Goal: Find specific page/section: Find specific page/section

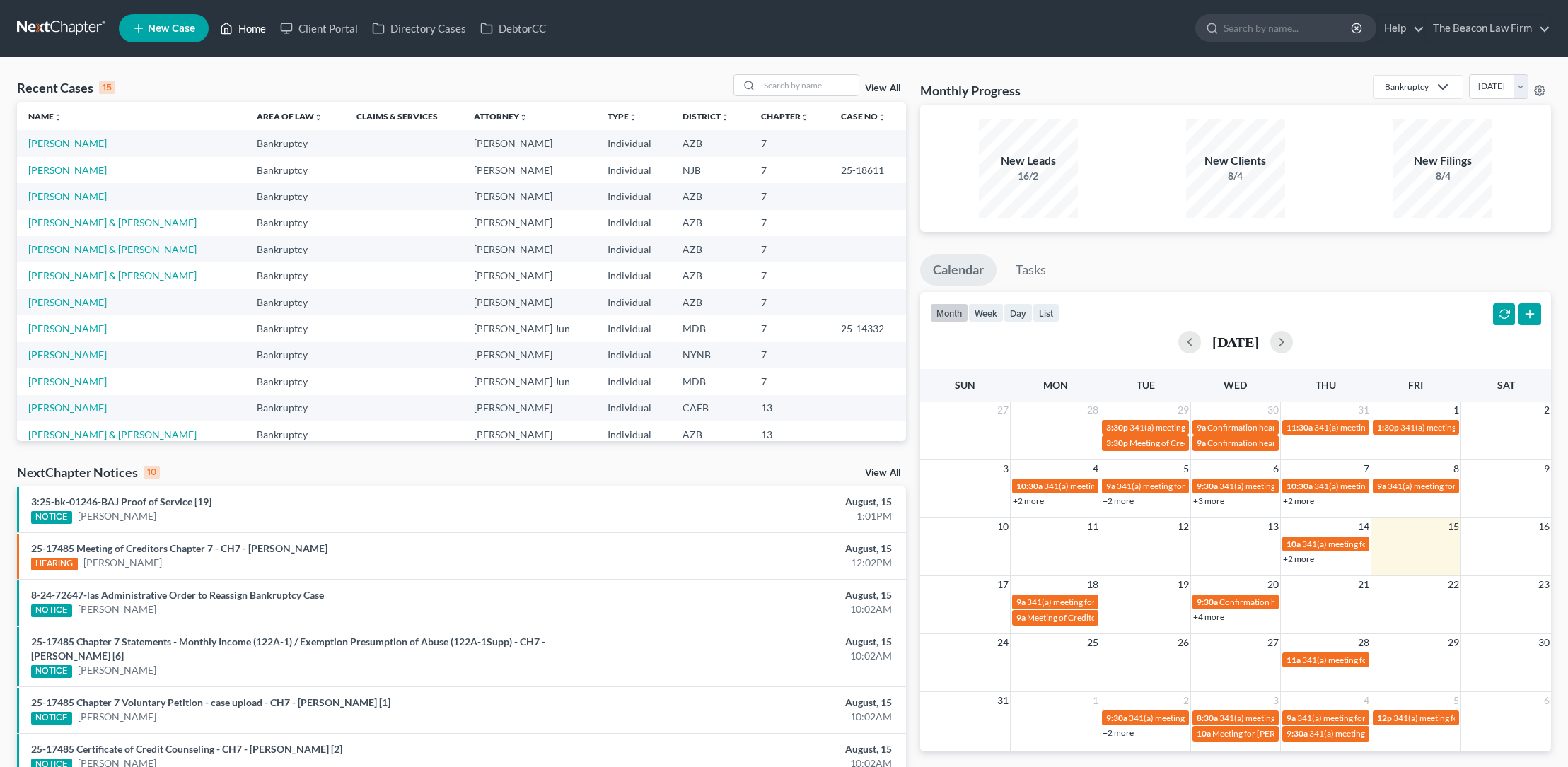
click at [258, 29] on link "Home" at bounding box center [243, 28] width 60 height 26
click at [796, 90] on input "search" at bounding box center [809, 85] width 99 height 21
type input "baker"
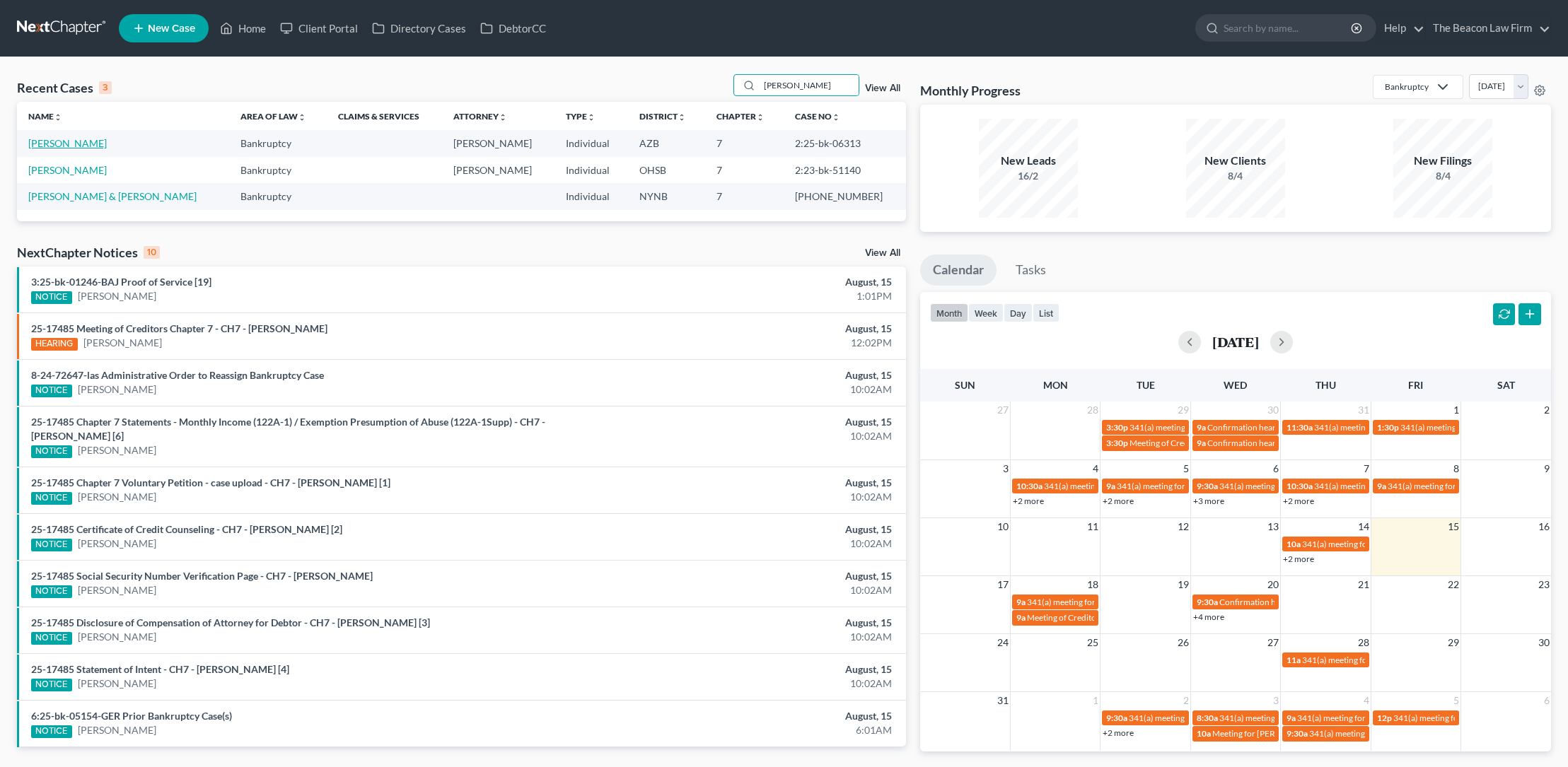
click at [77, 143] on link "[PERSON_NAME]" at bounding box center [67, 143] width 78 height 12
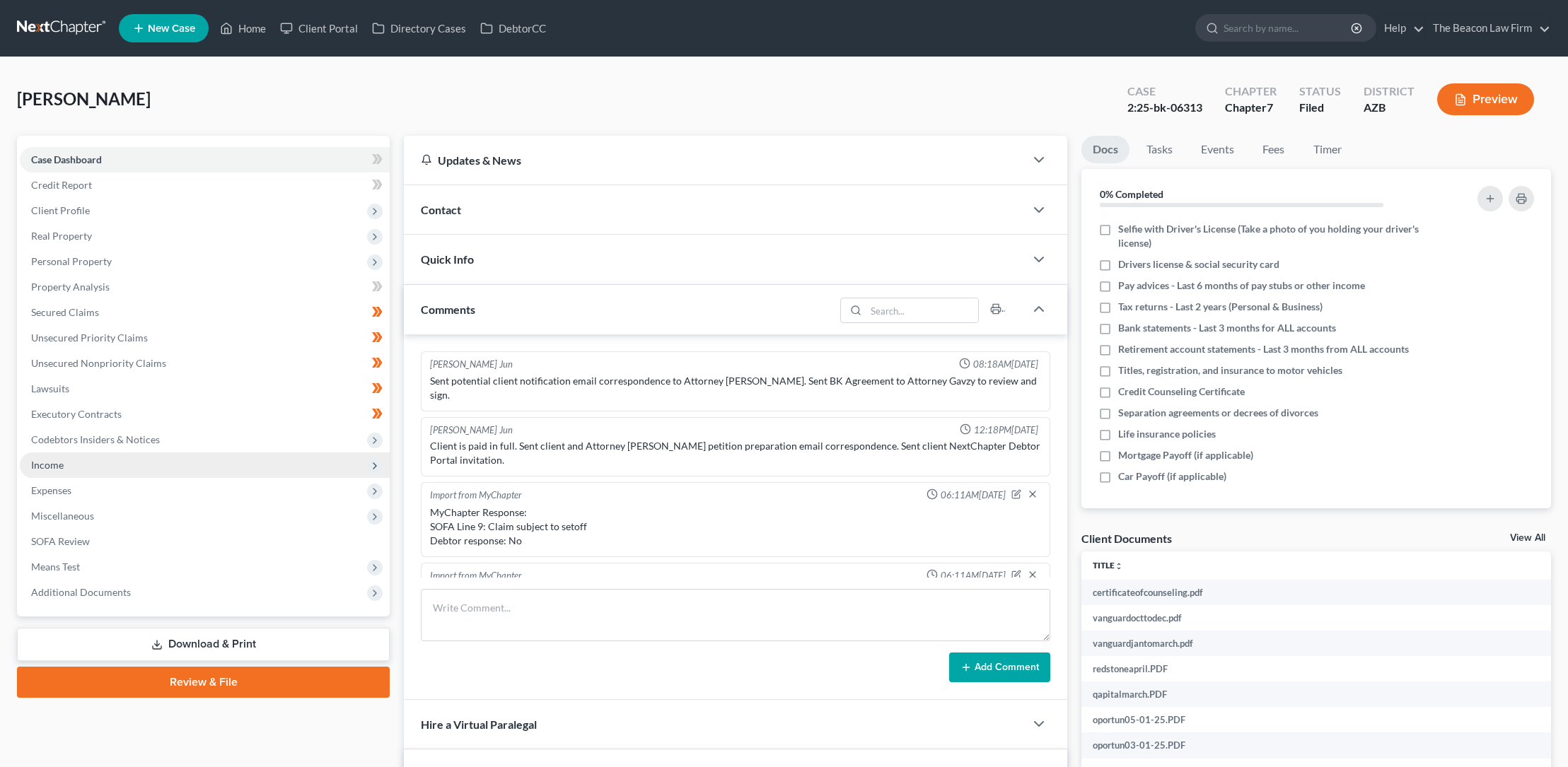
scroll to position [419, 0]
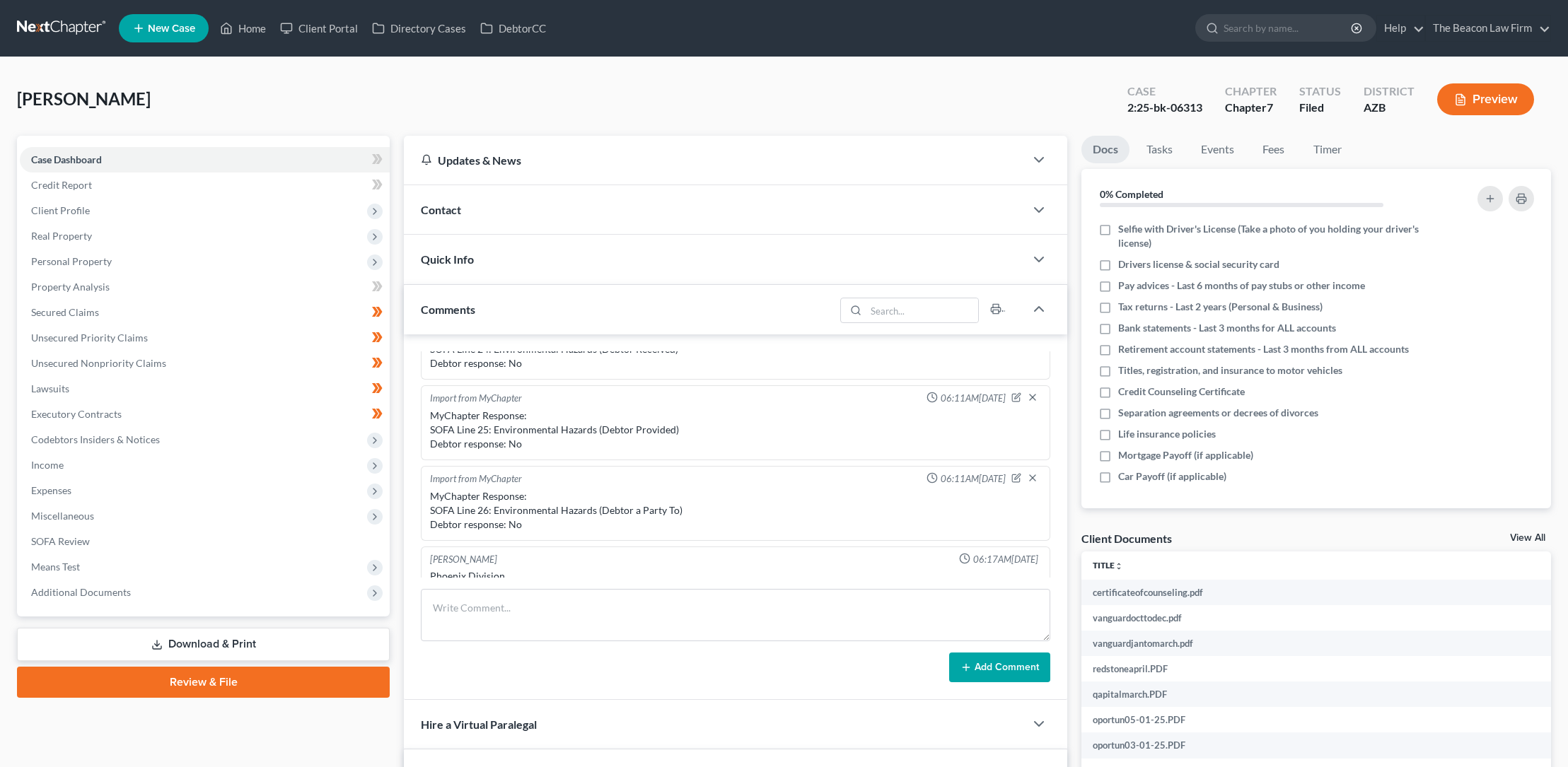
click at [453, 210] on span "Contact" at bounding box center [441, 209] width 40 height 13
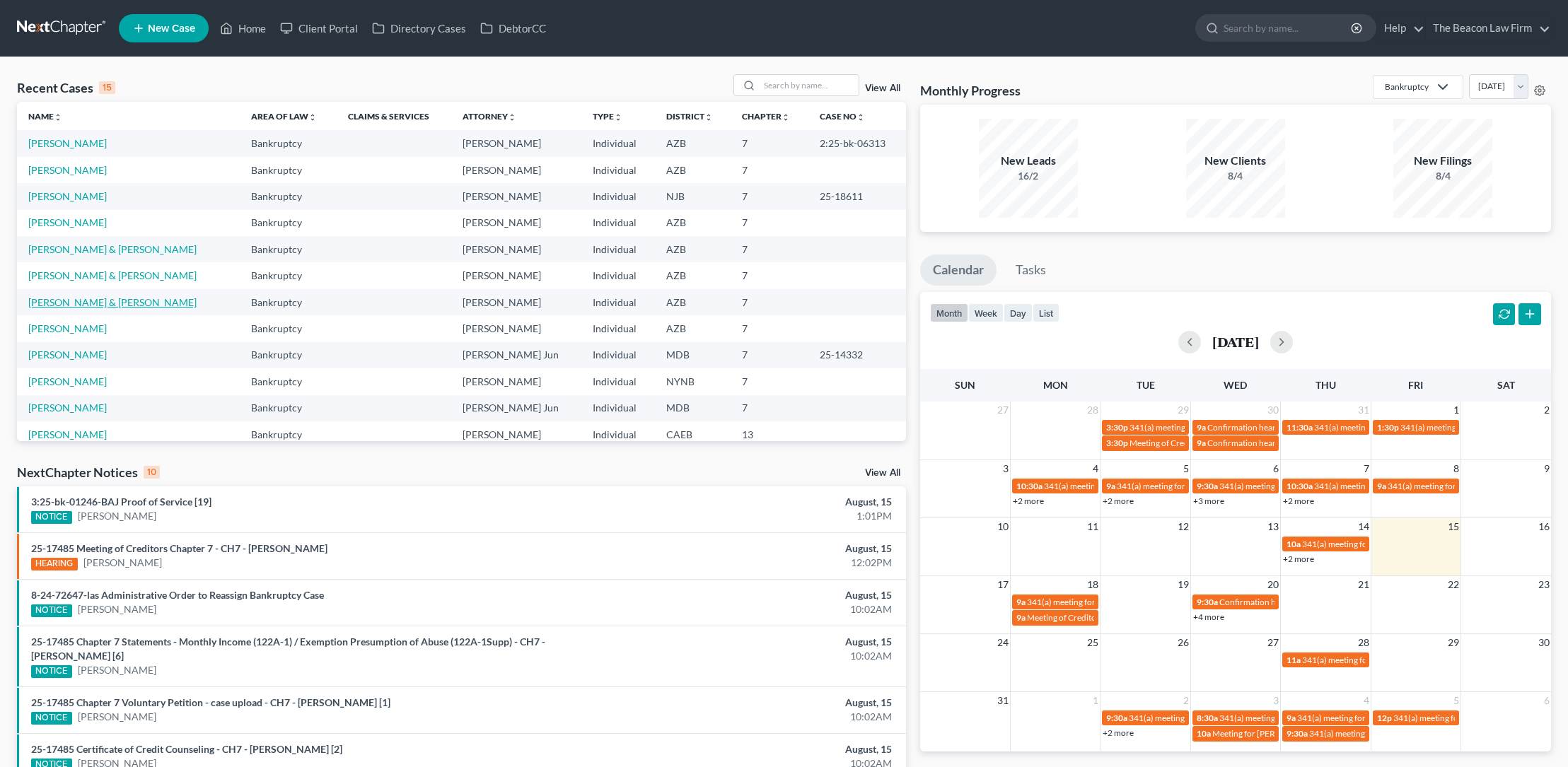
click at [95, 302] on link "[PERSON_NAME] & [PERSON_NAME]" at bounding box center [113, 302] width 169 height 12
